Goal: Information Seeking & Learning: Learn about a topic

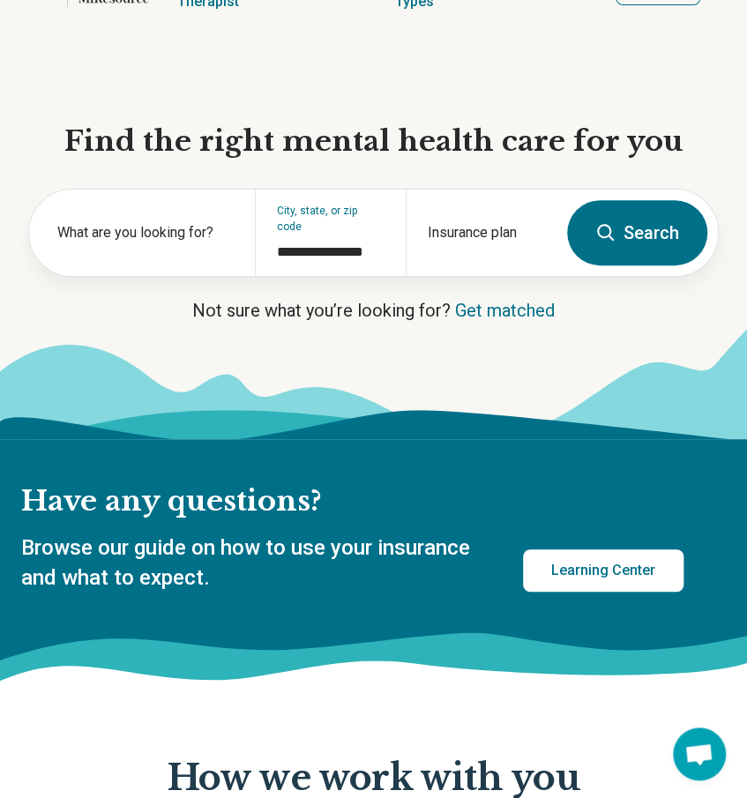
scroll to position [331, 0]
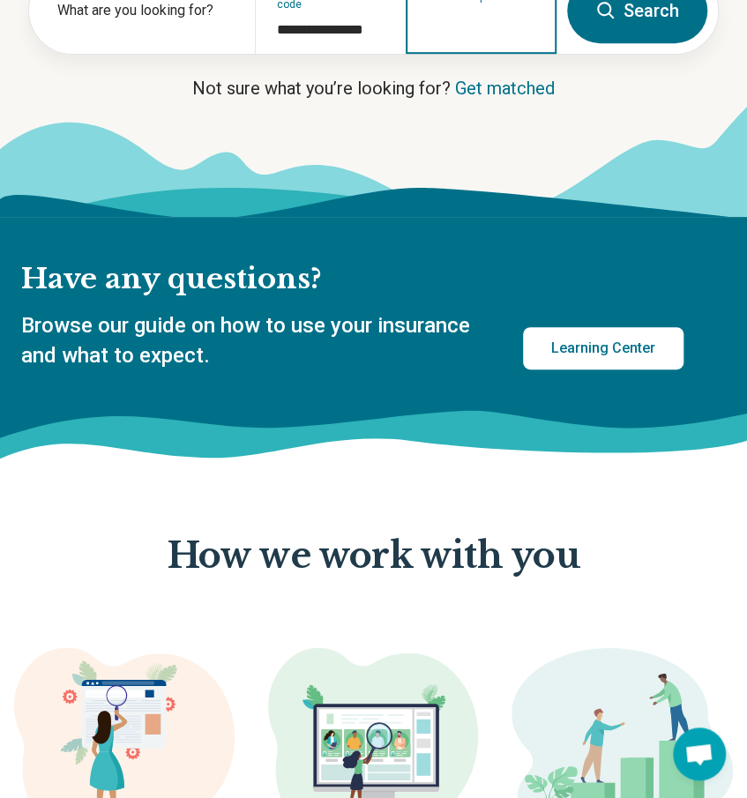
click at [501, 26] on input "Insurance plan" at bounding box center [481, 21] width 108 height 21
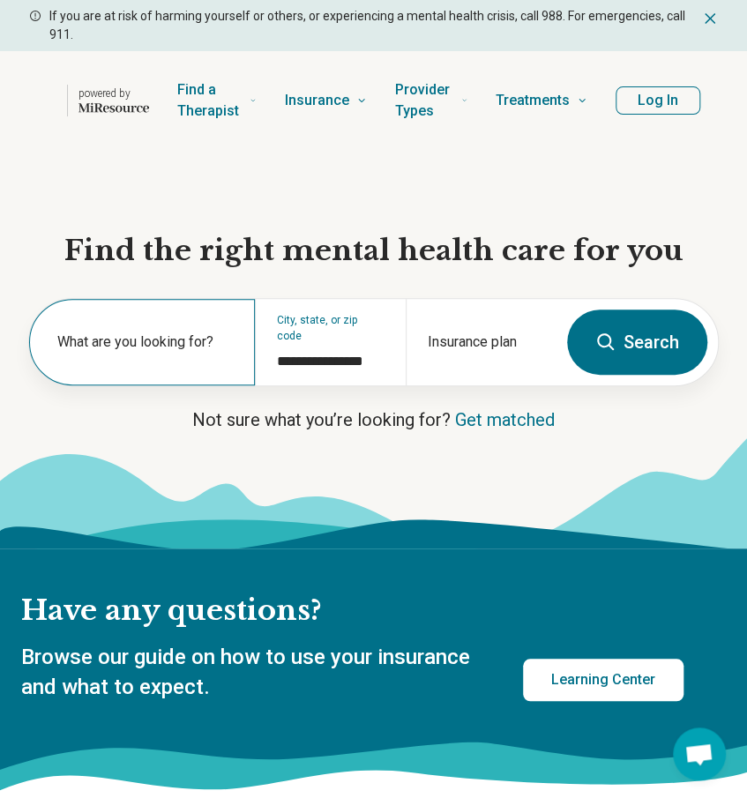
click at [188, 321] on div "What are you looking for?" at bounding box center [142, 342] width 226 height 86
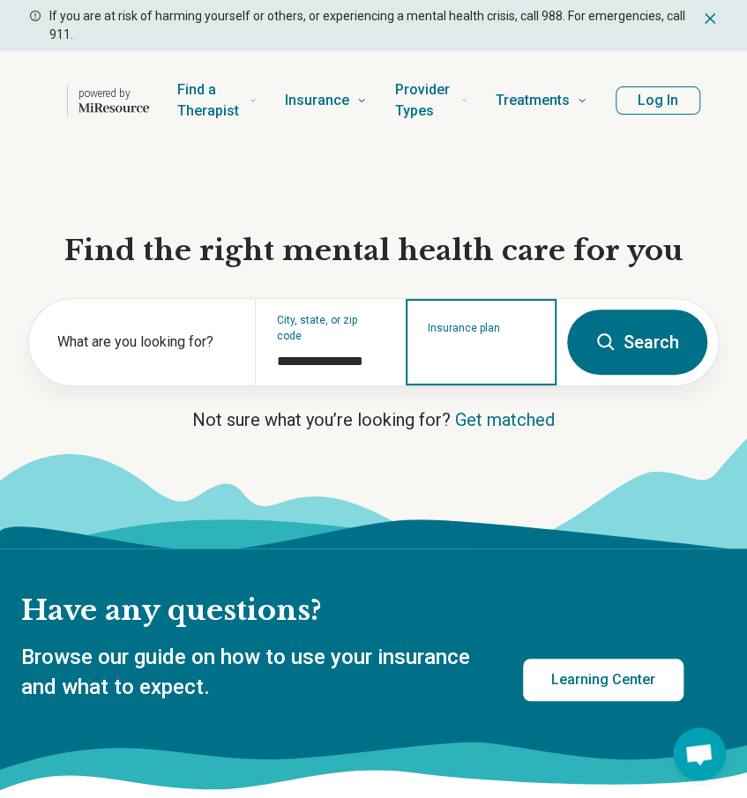
click at [457, 350] on input "Insurance plan" at bounding box center [481, 353] width 108 height 21
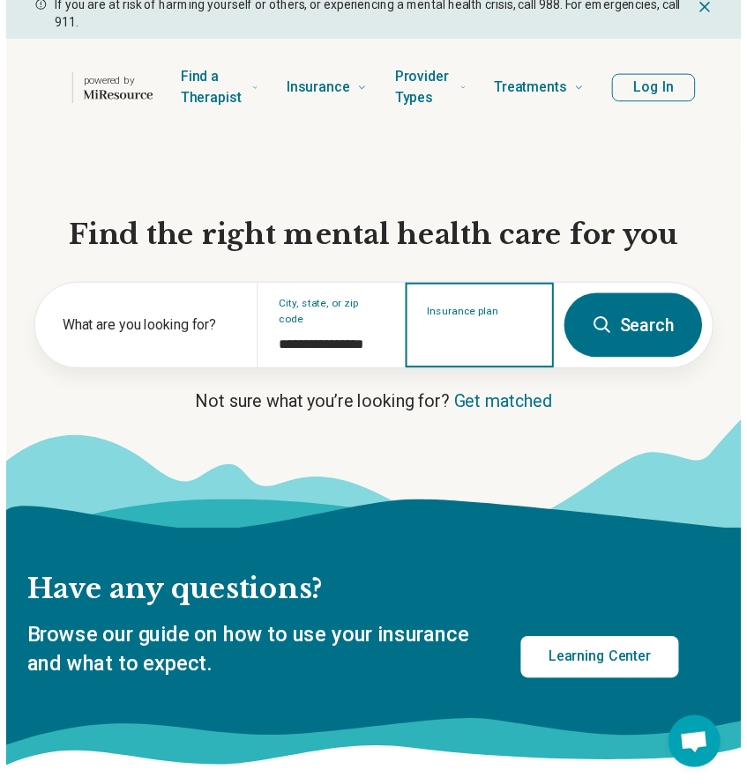
scroll to position [14, 0]
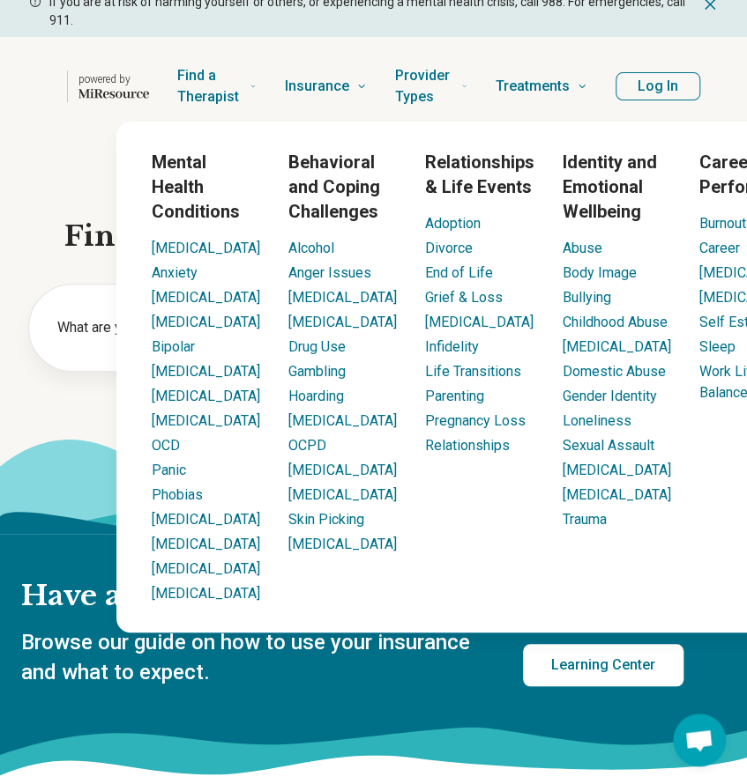
click at [176, 189] on h3 "Mental Health Conditions" at bounding box center [206, 187] width 108 height 74
click at [208, 425] on link "[MEDICAL_DATA]" at bounding box center [206, 420] width 108 height 17
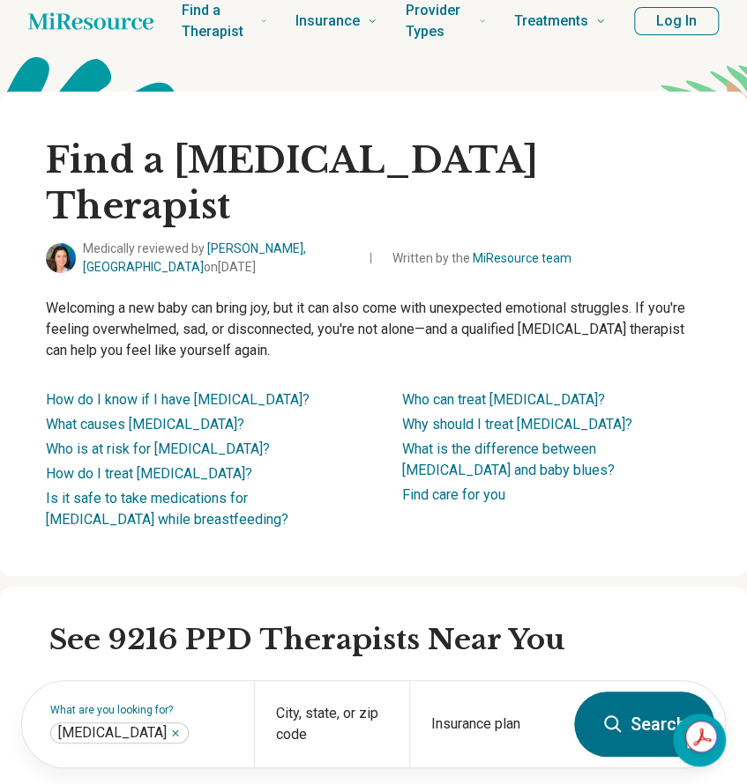
click at [43, 341] on div "Find a [MEDICAL_DATA] Therapist Medically reviewed by [PERSON_NAME], [GEOGRAPHI…" at bounding box center [373, 334] width 747 height 485
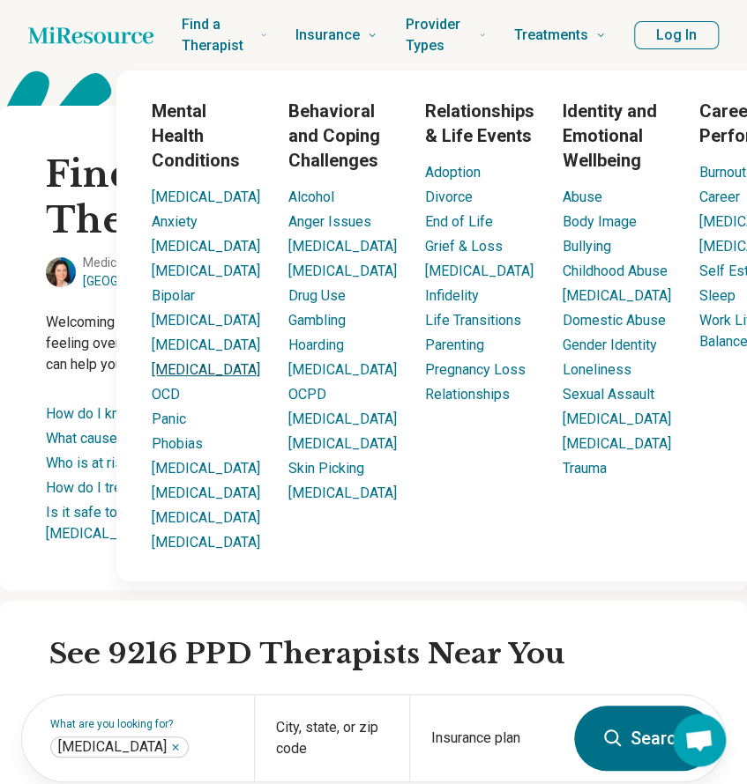
click at [197, 372] on link "[MEDICAL_DATA]" at bounding box center [206, 369] width 108 height 17
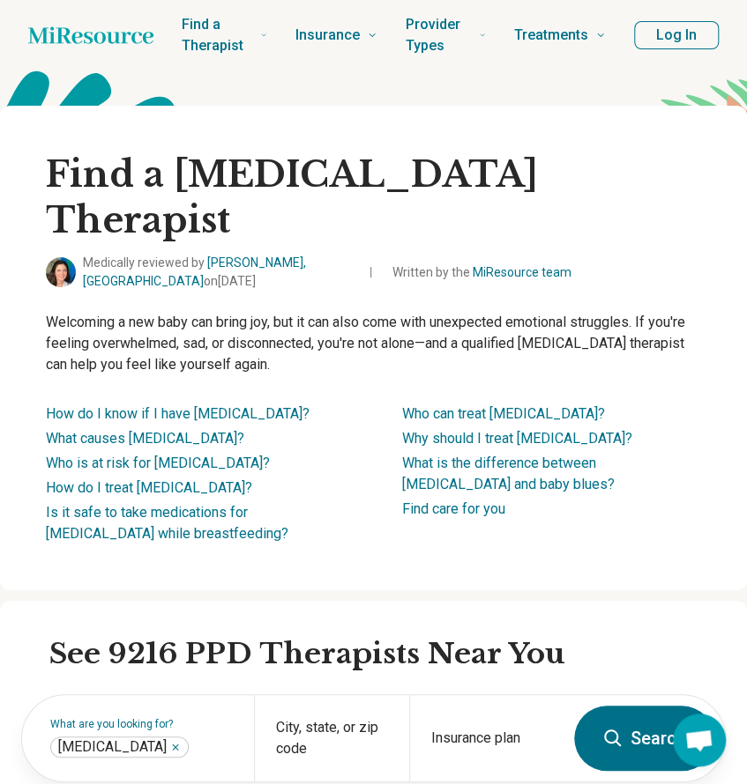
click at [58, 32] on icon "Home page" at bounding box center [90, 34] width 125 height 17
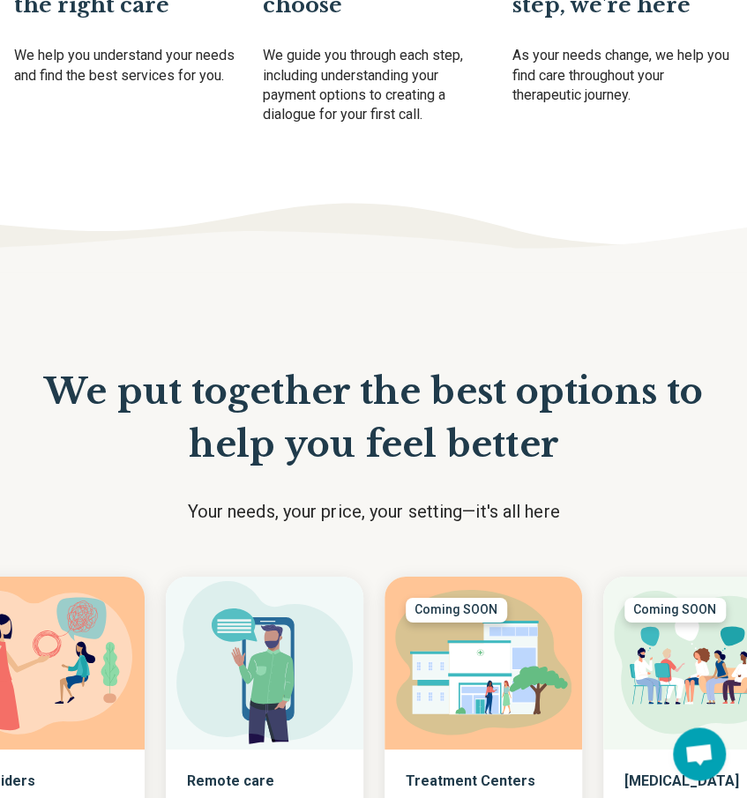
scroll to position [1078, 0]
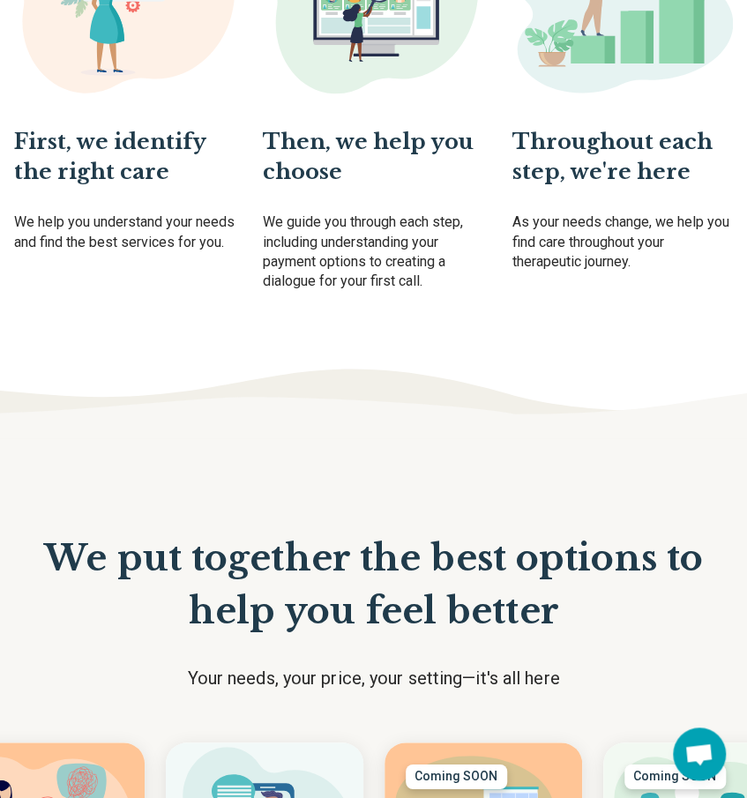
click at [93, 126] on p "First, we identify the right care" at bounding box center [124, 155] width 221 height 59
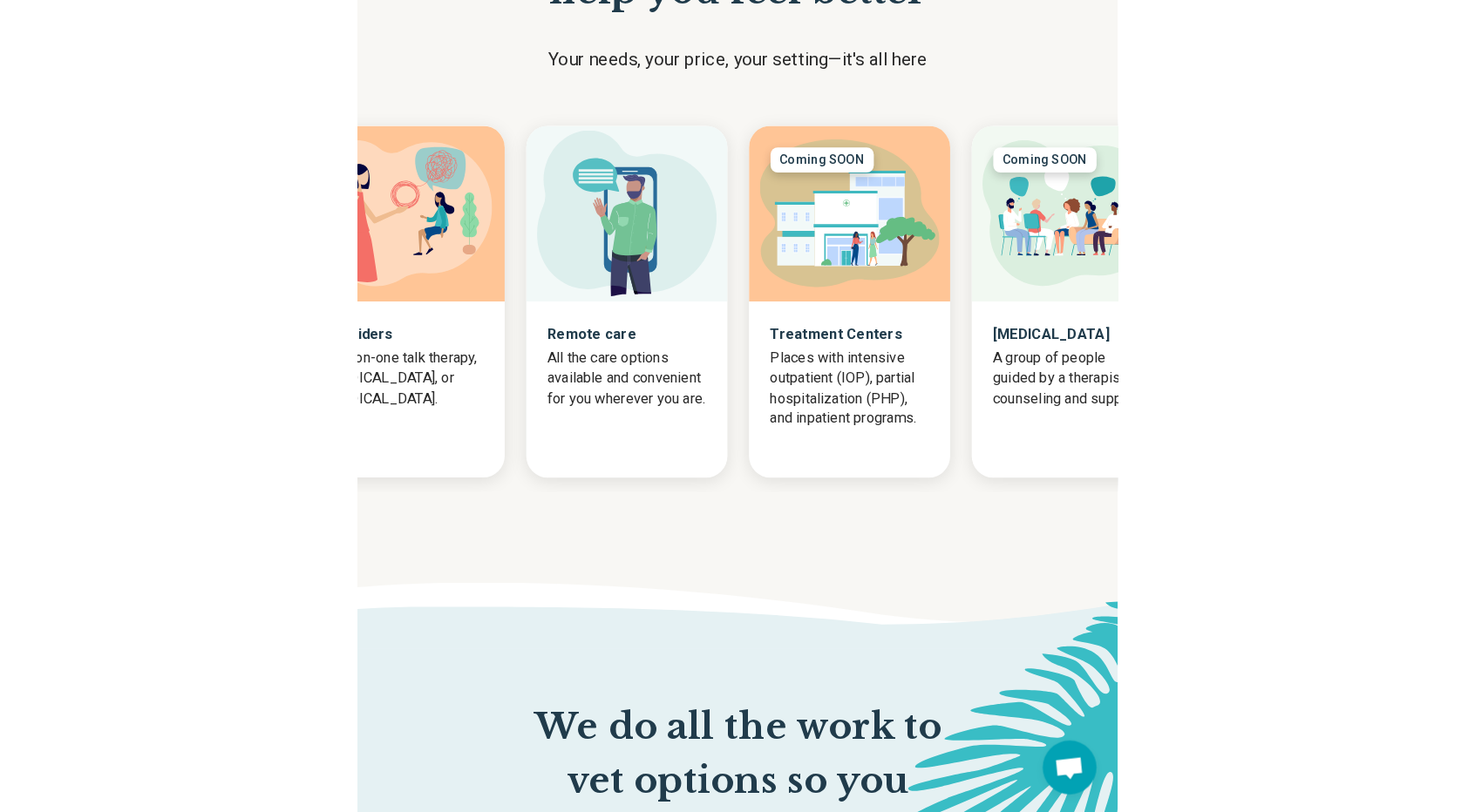
scroll to position [1762, 0]
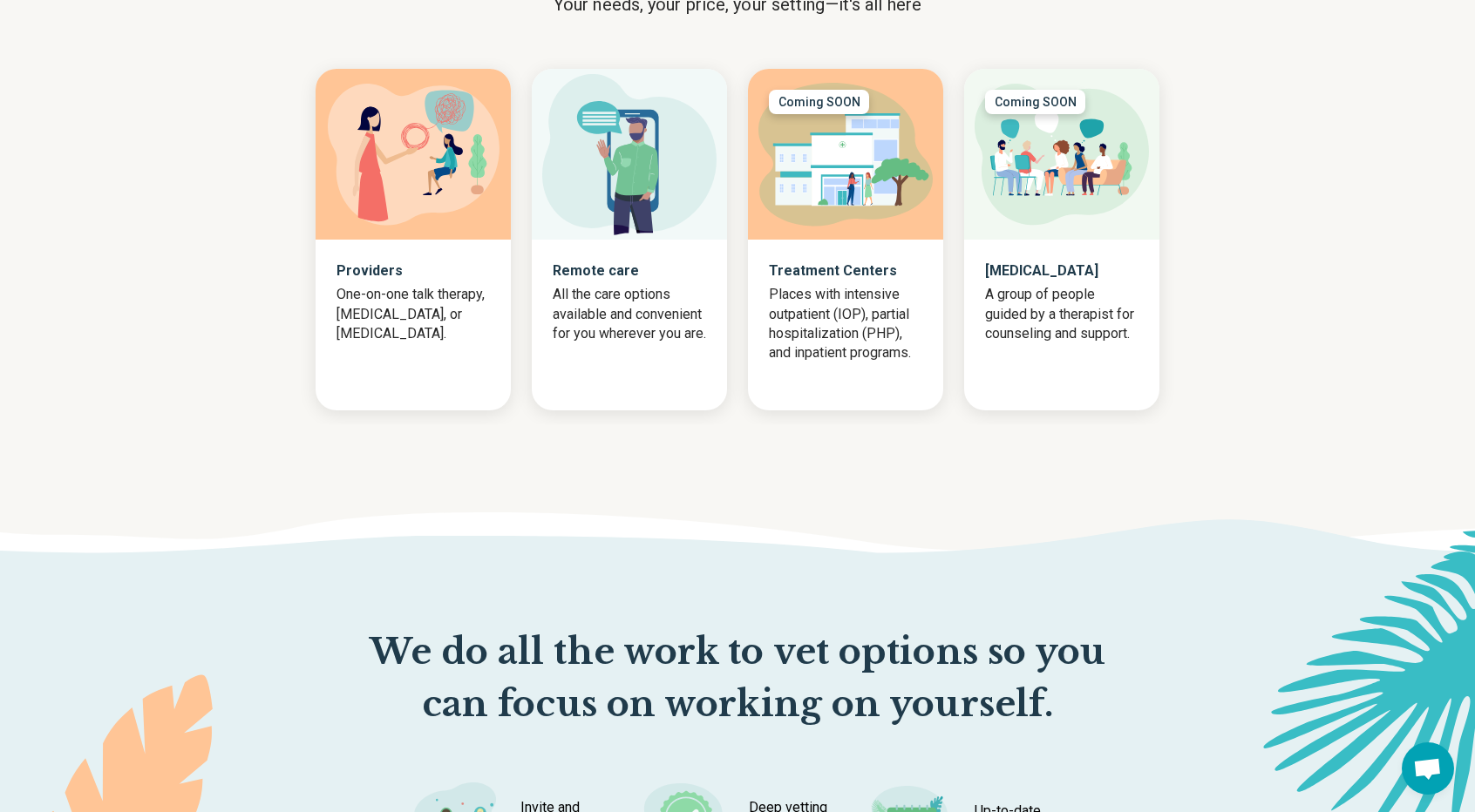
click at [220, 397] on div "Providers One-on-one talk therapy, [MEDICAL_DATA], or [MEDICAL_DATA]. Remote ca…" at bounding box center [737, 240] width 1475 height 370
click at [165, 367] on div "Providers One-on-one talk therapy, [MEDICAL_DATA], or [MEDICAL_DATA]. Remote ca…" at bounding box center [737, 240] width 1475 height 370
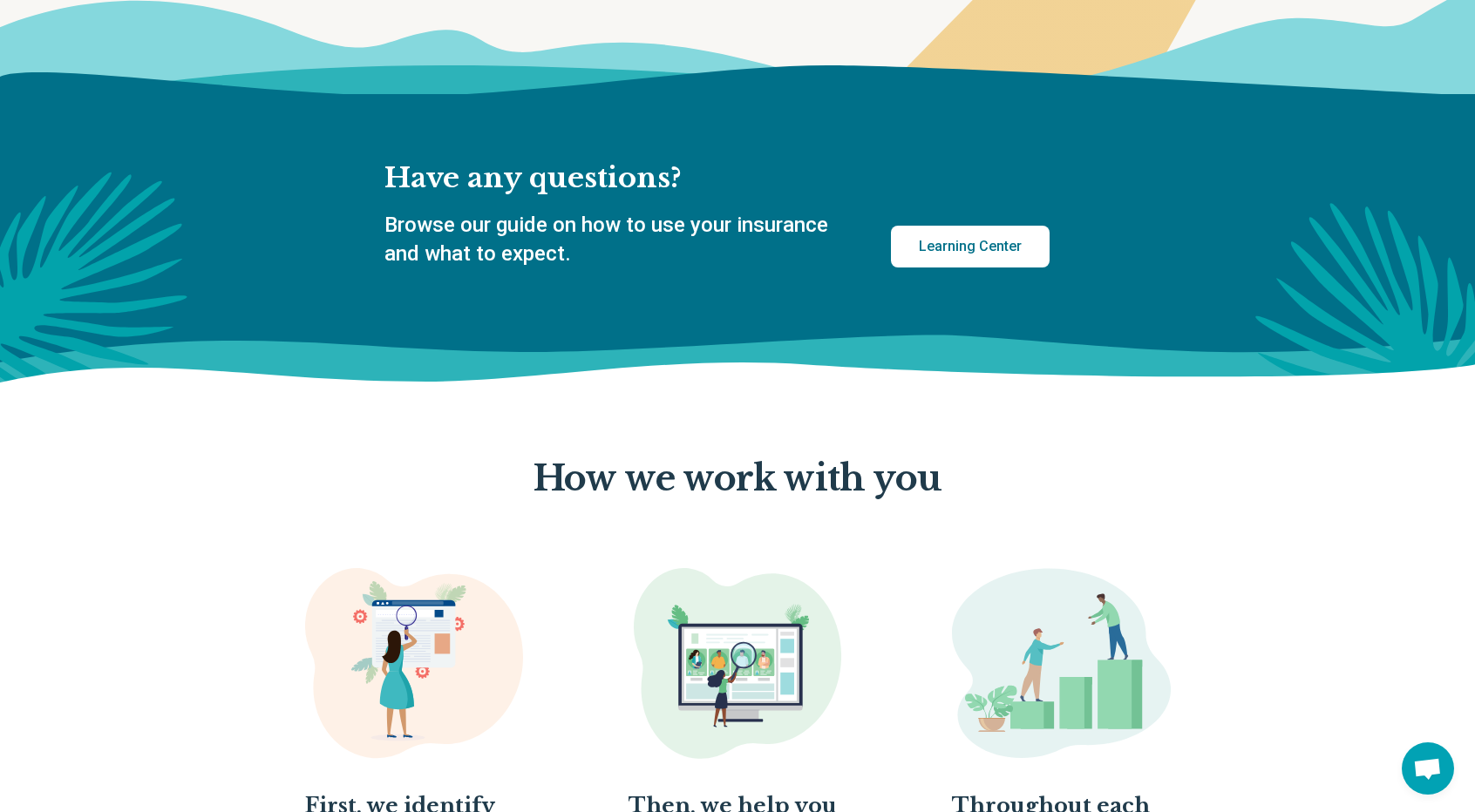
scroll to position [0, 0]
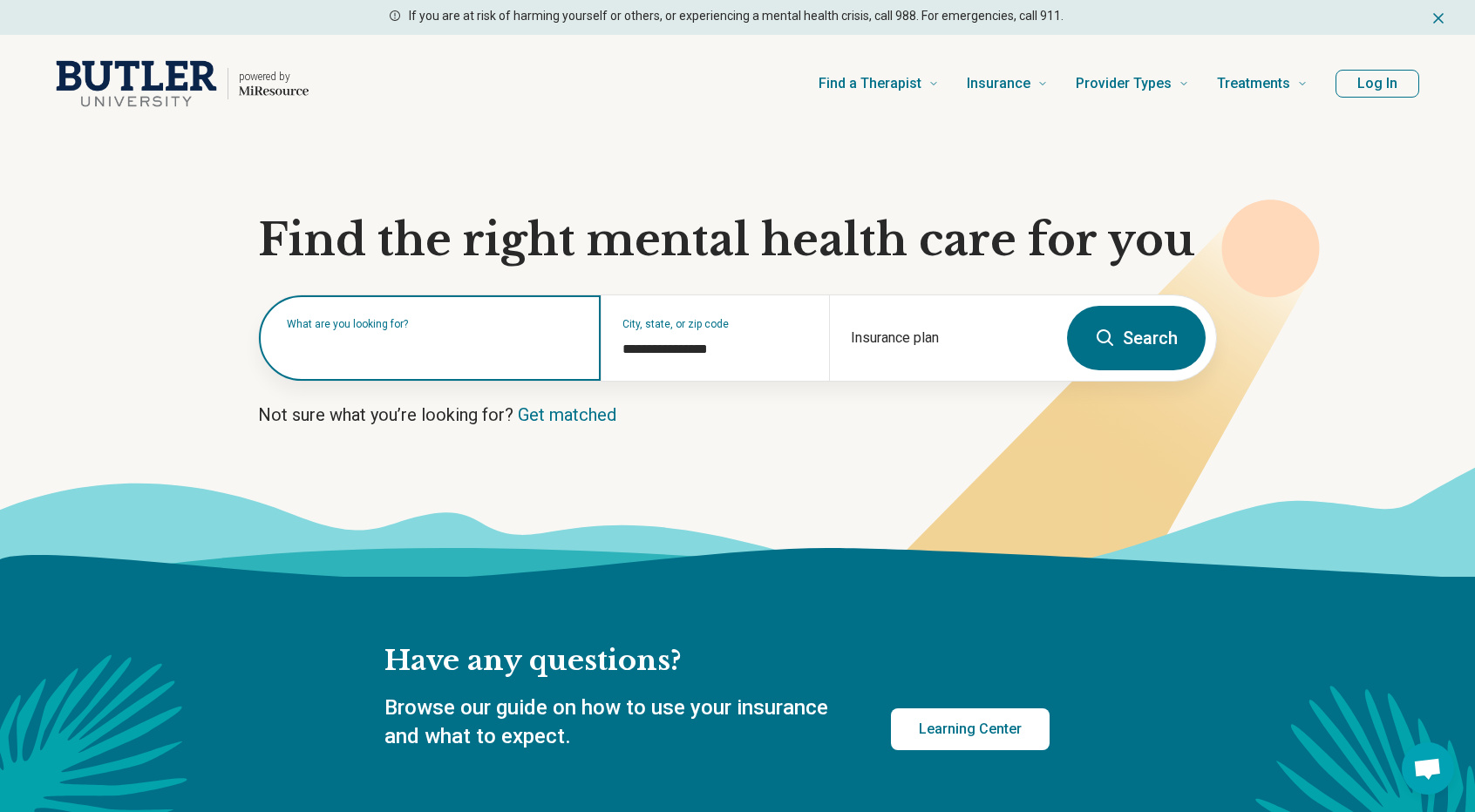
click at [539, 351] on input "text" at bounding box center [433, 346] width 293 height 21
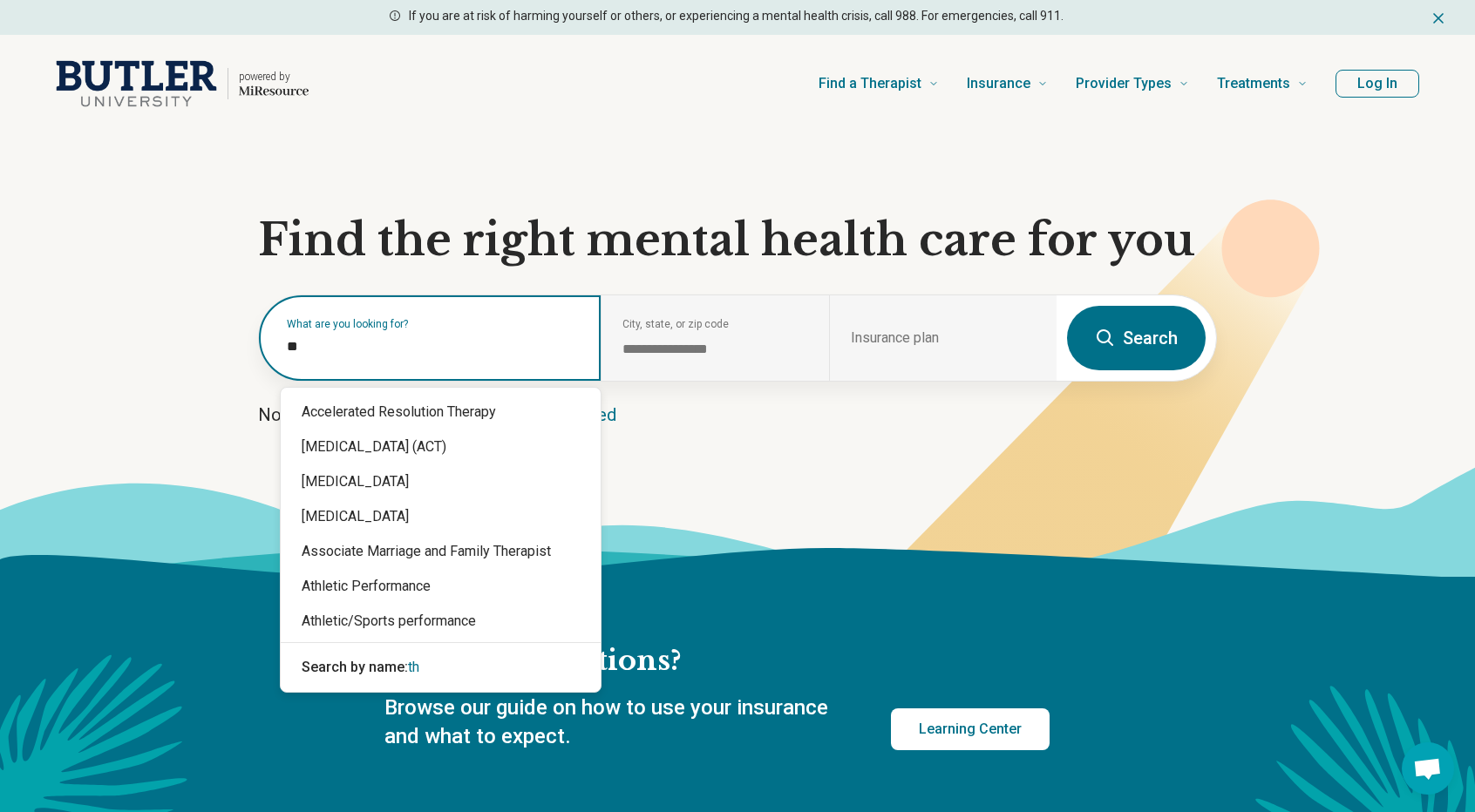
type input "*"
